Goal: Complete application form: Complete application form

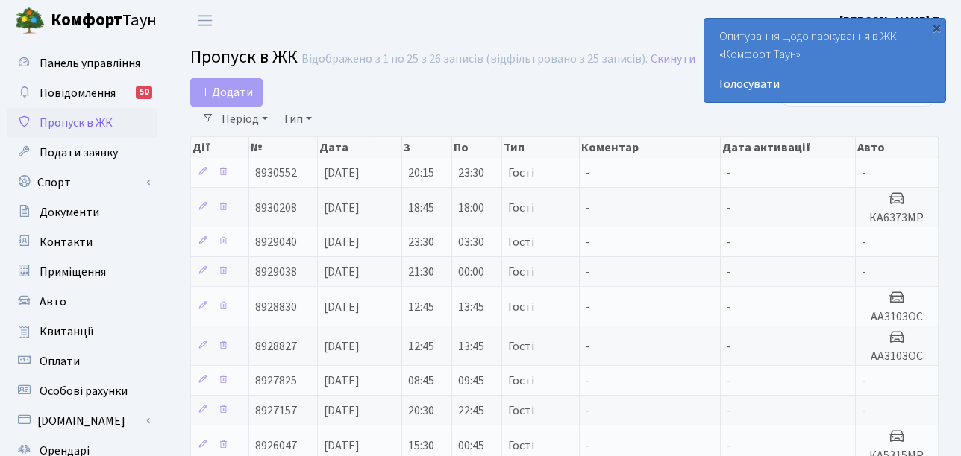
select select "25"
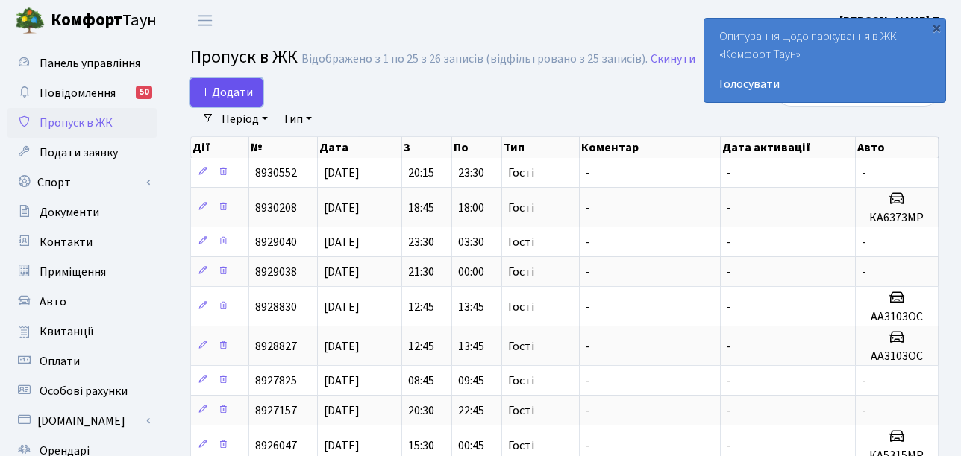
click at [213, 100] on span "Додати" at bounding box center [226, 92] width 53 height 16
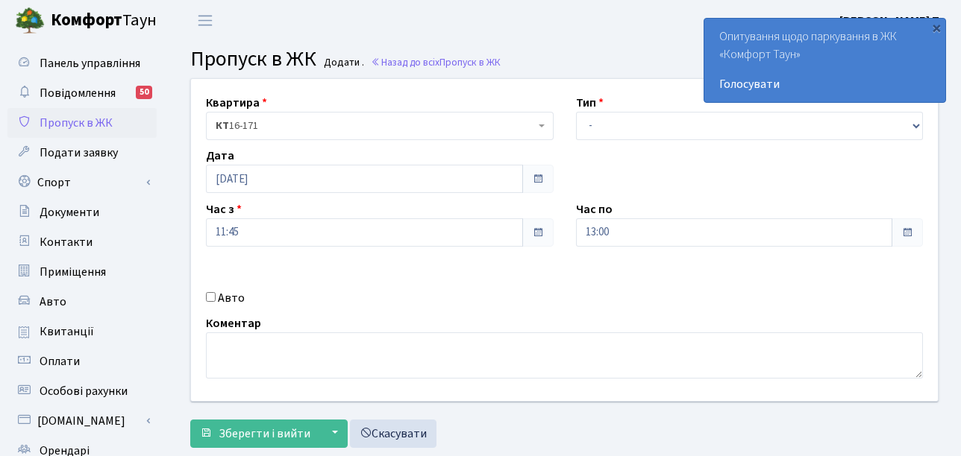
click at [615, 127] on select "- Доставка Таксі Гості Сервіс" at bounding box center [750, 126] width 348 height 28
select select "3"
click at [576, 112] on select "- Доставка Таксі Гості Сервіс" at bounding box center [750, 126] width 348 height 28
drag, startPoint x: 210, startPoint y: 294, endPoint x: 252, endPoint y: 307, distance: 44.4
click at [210, 293] on input "Авто" at bounding box center [211, 297] width 10 height 10
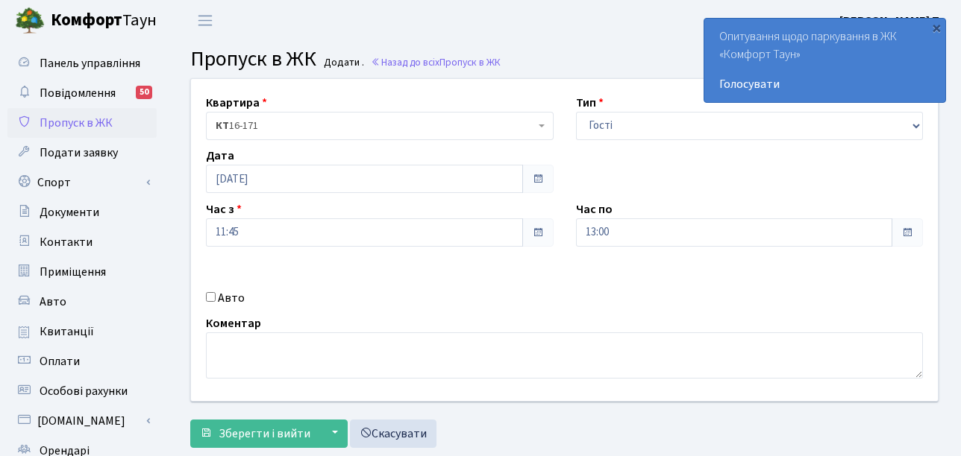
checkbox input "true"
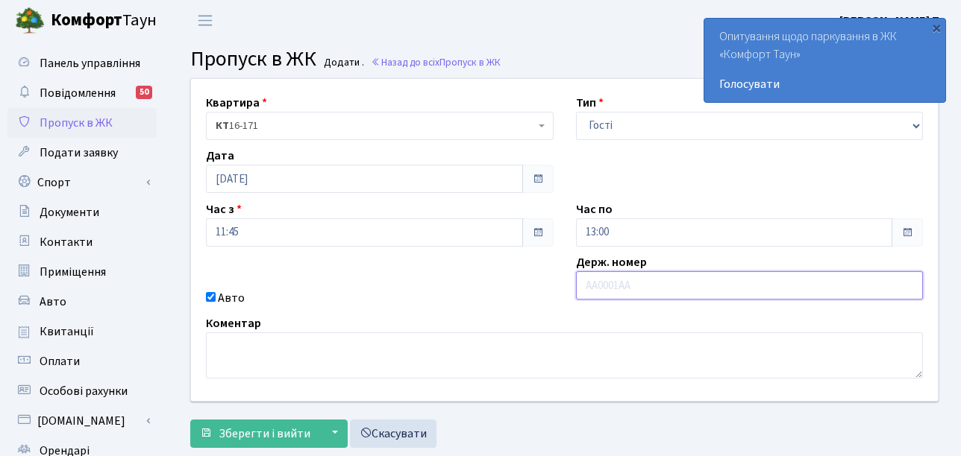
paste input "КА2528К"
type input "КА2528К"
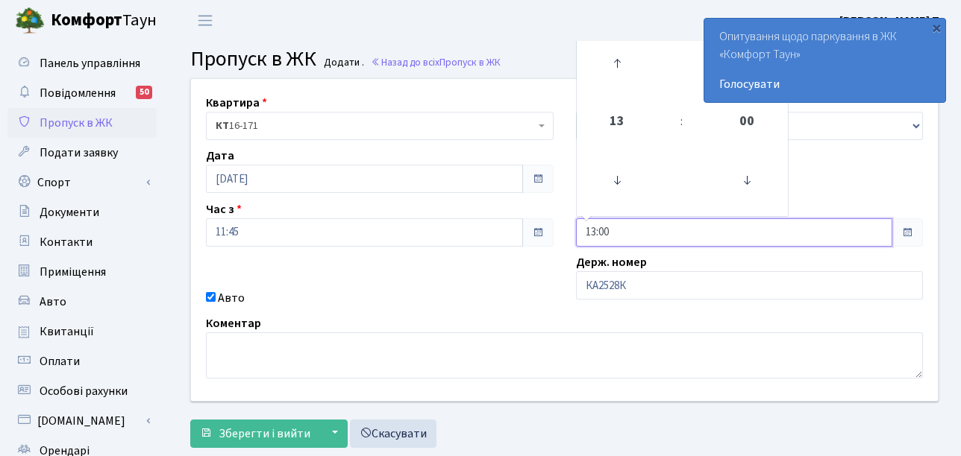
click at [616, 236] on input "13:00" at bounding box center [734, 233] width 317 height 28
click at [618, 76] on icon at bounding box center [617, 63] width 40 height 40
click at [618, 75] on icon at bounding box center [617, 63] width 40 height 40
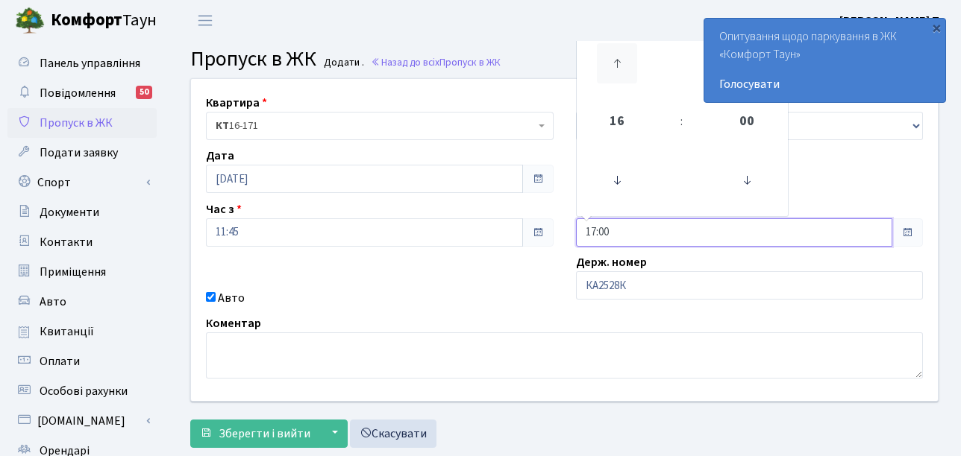
click at [618, 75] on icon at bounding box center [617, 63] width 40 height 40
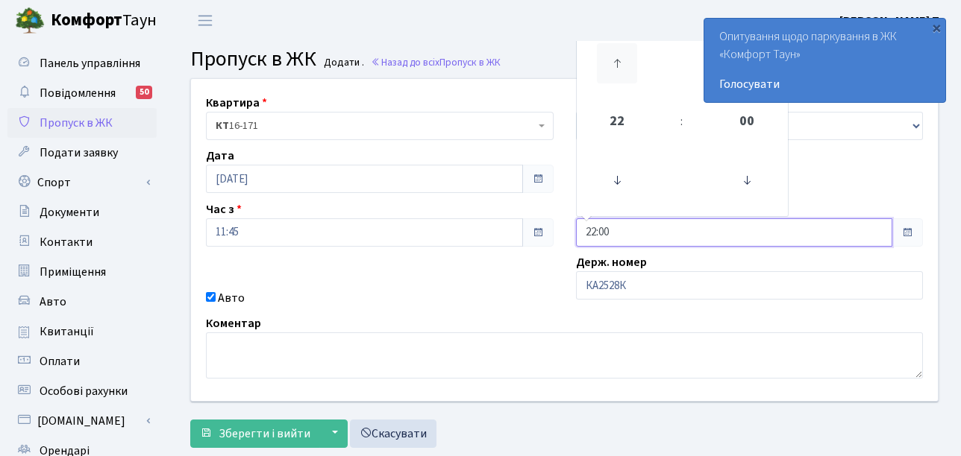
click at [617, 74] on icon at bounding box center [617, 63] width 40 height 40
type input "02:00"
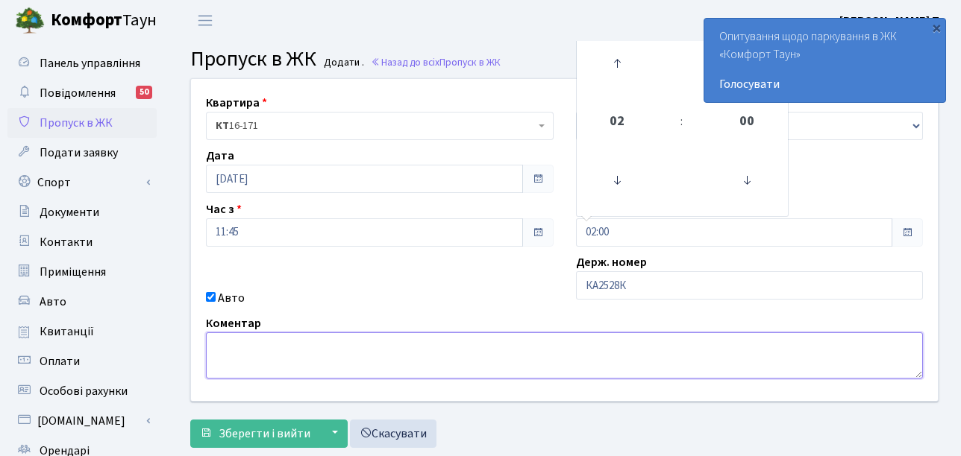
click at [416, 374] on textarea at bounding box center [564, 356] width 717 height 46
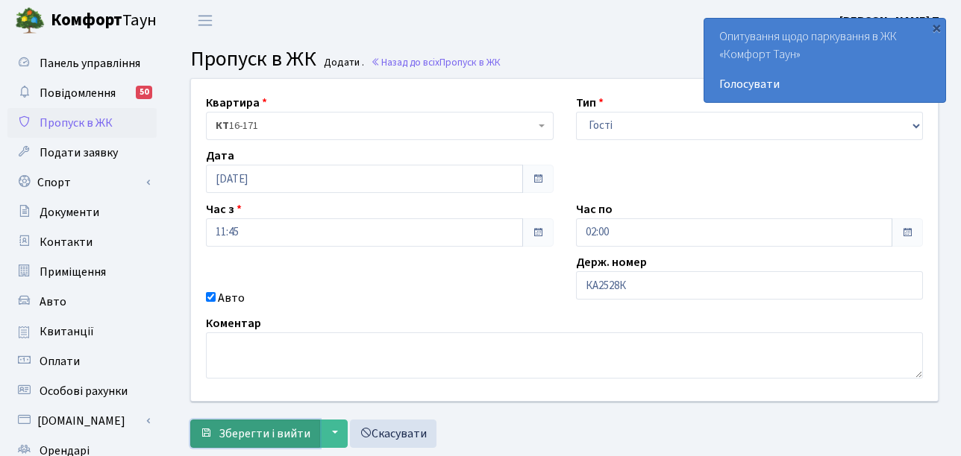
click at [248, 436] on span "Зберегти і вийти" at bounding box center [265, 434] width 92 height 16
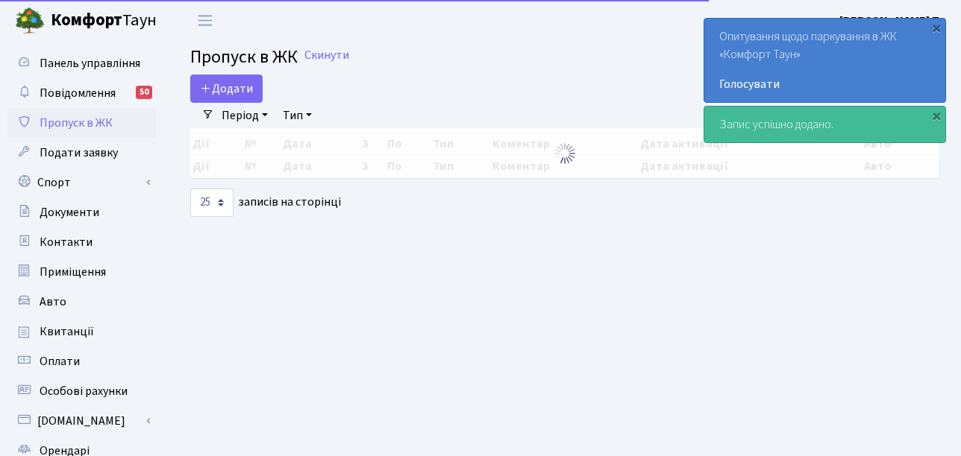
select select "25"
